Goal: Check status: Check status

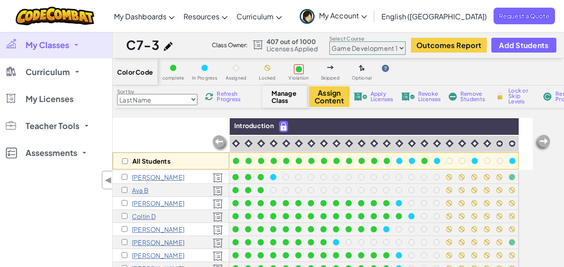
select select "5789587aad86a6efb573701e"
click at [58, 44] on span "My Classes" at bounding box center [48, 45] width 44 height 8
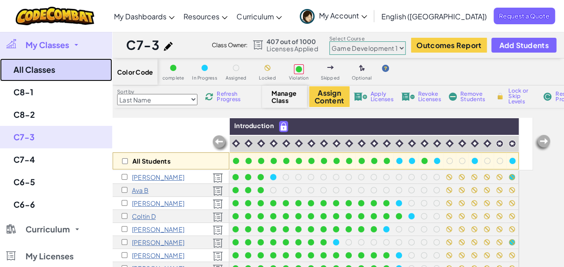
click at [27, 73] on link "All Classes" at bounding box center [56, 69] width 112 height 23
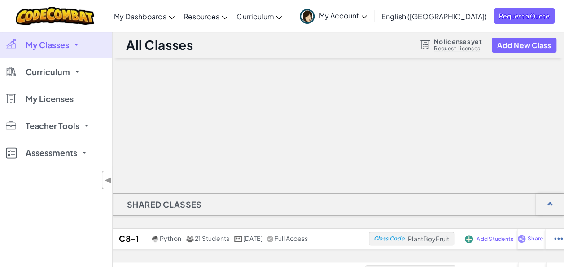
click at [54, 53] on link "My Classes" at bounding box center [56, 44] width 112 height 27
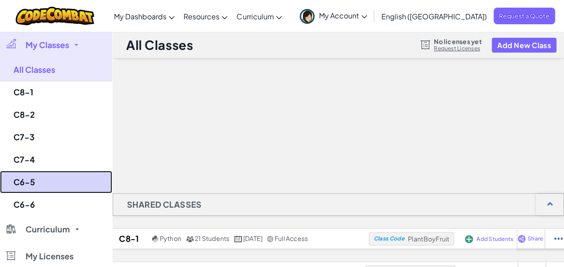
click at [30, 181] on link "C6-5" at bounding box center [56, 182] width 112 height 22
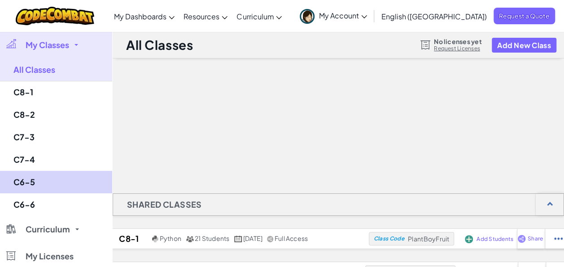
select select "560f1a9f22961295f9427742"
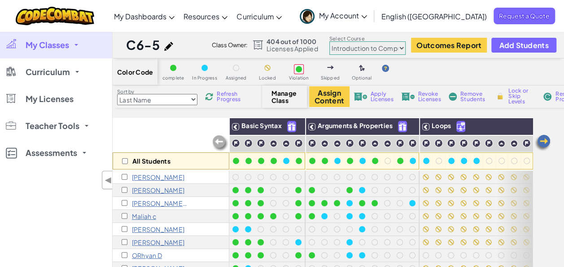
click at [225, 102] on span "Refresh Progress" at bounding box center [231, 96] width 28 height 11
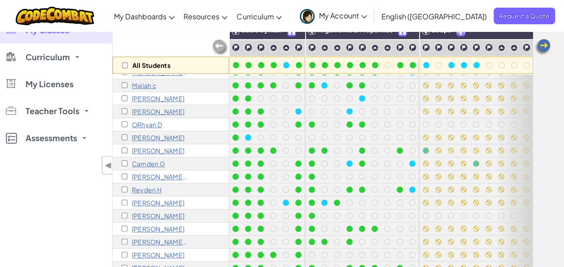
scroll to position [35, 0]
click at [149, 245] on div "[PERSON_NAME] L" at bounding box center [171, 241] width 117 height 13
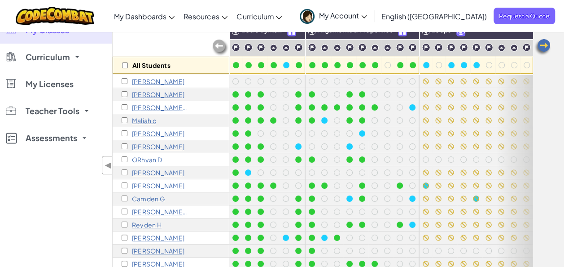
scroll to position [0, 0]
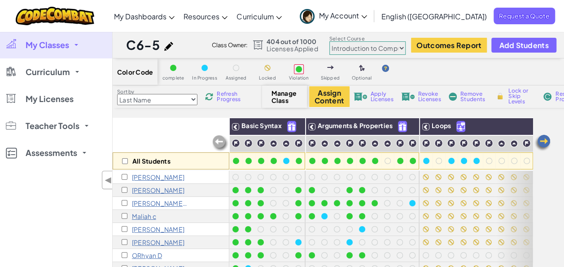
click at [225, 92] on span "Refresh Progress" at bounding box center [231, 96] width 28 height 11
click at [245, 96] on span "Refresh Progress" at bounding box center [231, 96] width 28 height 11
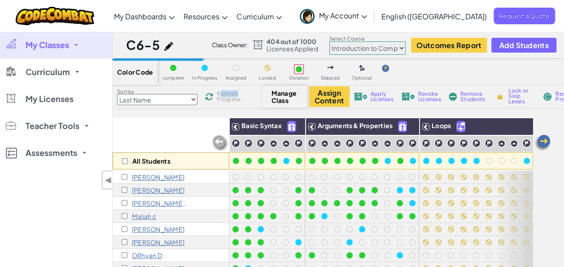
click at [245, 96] on span "Refresh Progress" at bounding box center [231, 96] width 28 height 11
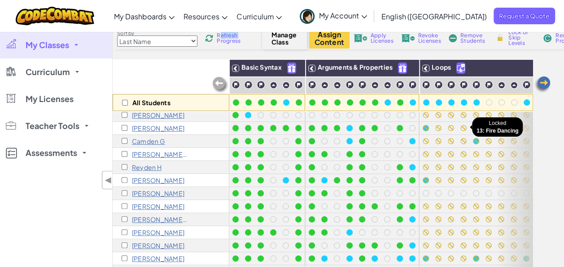
scroll to position [95, 0]
click at [230, 33] on span "Refresh Progress" at bounding box center [231, 38] width 28 height 11
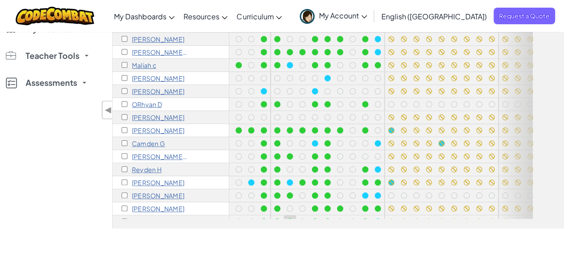
scroll to position [0, 0]
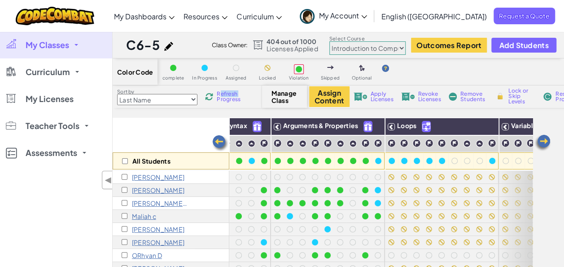
click at [60, 44] on span "My Classes" at bounding box center [48, 45] width 44 height 8
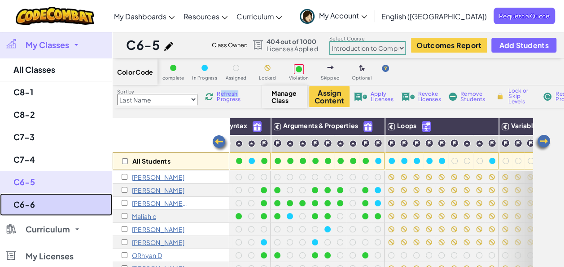
click at [27, 201] on link "C6-6" at bounding box center [56, 204] width 112 height 22
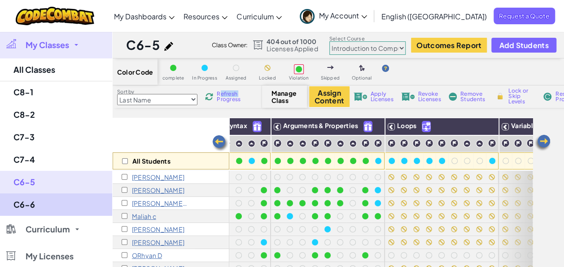
select select "560f1a9f22961295f9427742"
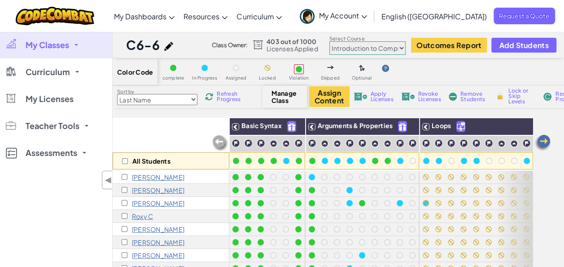
click at [232, 97] on span "Refresh Progress" at bounding box center [231, 96] width 28 height 11
